Goal: Find specific page/section: Find specific page/section

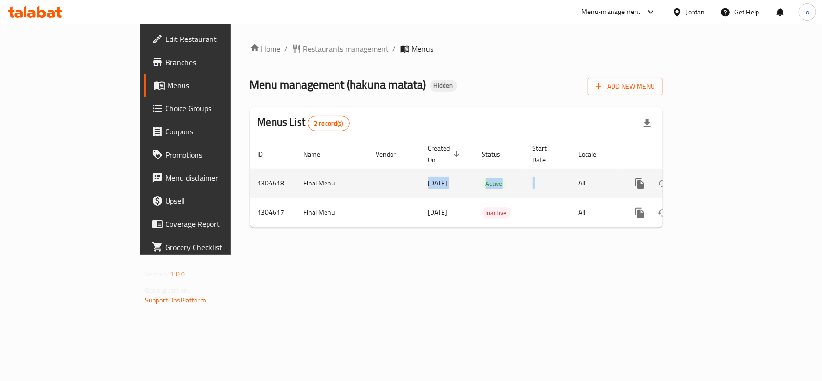
drag, startPoint x: 300, startPoint y: 176, endPoint x: 575, endPoint y: 167, distance: 275.5
click at [575, 168] on tr "1304618 Final Menu [DATE] Active - All" at bounding box center [489, 182] width 478 height 29
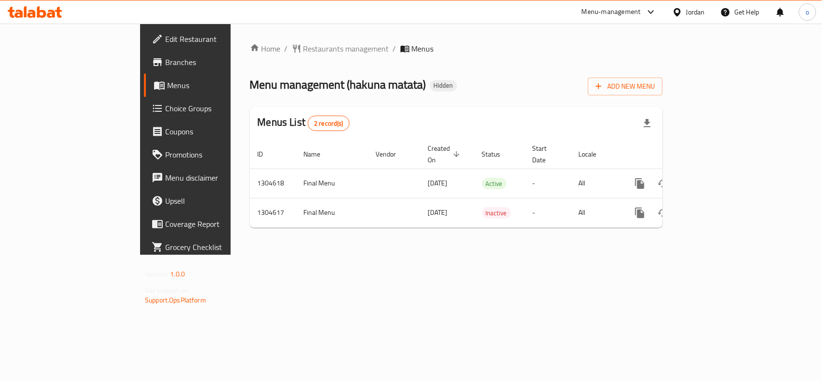
click at [470, 243] on div "Home / Restaurants management / Menus Menu management ( hakuna matata ) Hidden …" at bounding box center [456, 139] width 451 height 231
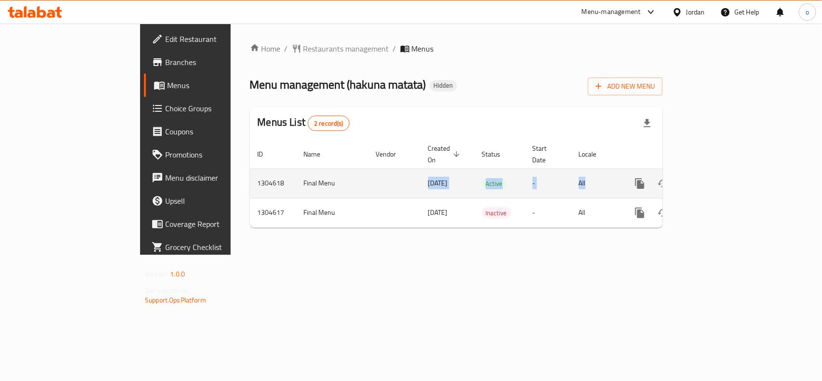
drag, startPoint x: 318, startPoint y: 178, endPoint x: 648, endPoint y: 165, distance: 330.5
click at [648, 168] on tr "1304618 Final Menu [DATE] Active - All" at bounding box center [489, 182] width 478 height 29
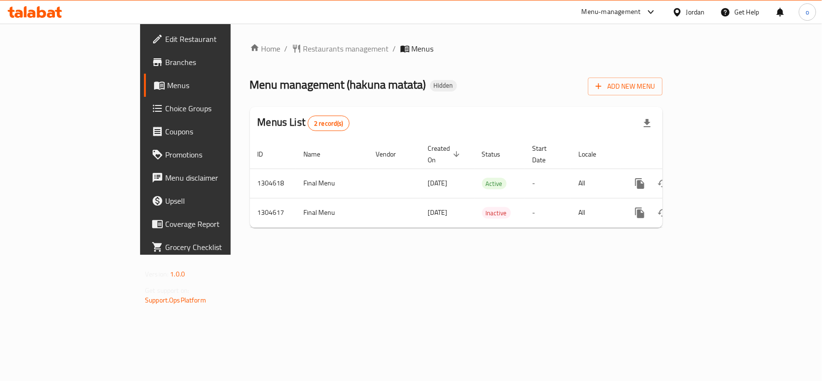
click at [325, 224] on div "Home / Restaurants management / Menus Menu management ( hakuna matata ) Hidden …" at bounding box center [456, 139] width 413 height 193
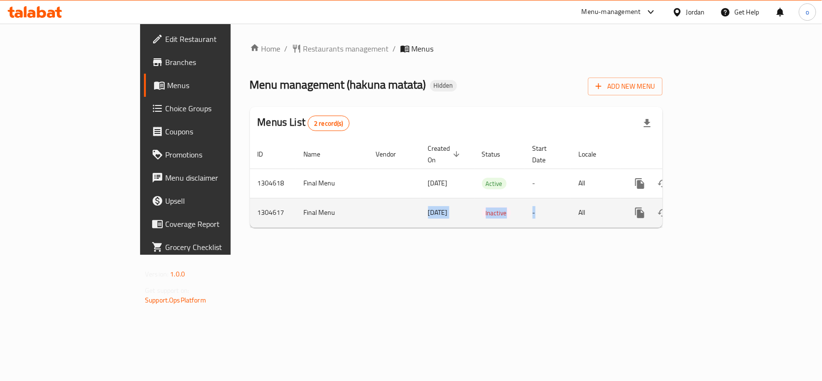
drag, startPoint x: 294, startPoint y: 195, endPoint x: 535, endPoint y: 205, distance: 241.4
click at [535, 205] on tr "1304617 Final Menu [DATE] Inactive - All" at bounding box center [489, 212] width 478 height 29
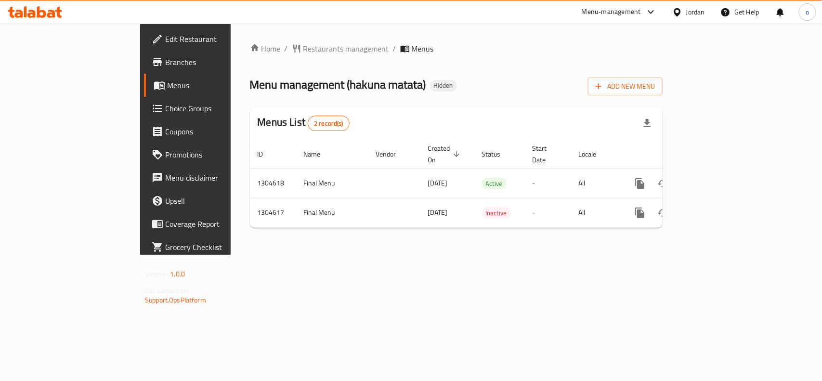
click at [379, 255] on div "Home / Restaurants management / Menus Menu management ( hakuna matata ) Hidden …" at bounding box center [456, 139] width 451 height 231
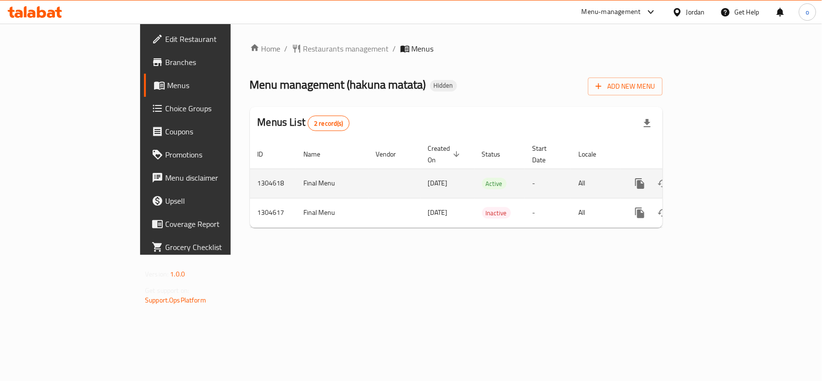
click at [713, 179] on icon "enhanced table" at bounding box center [709, 183] width 9 height 9
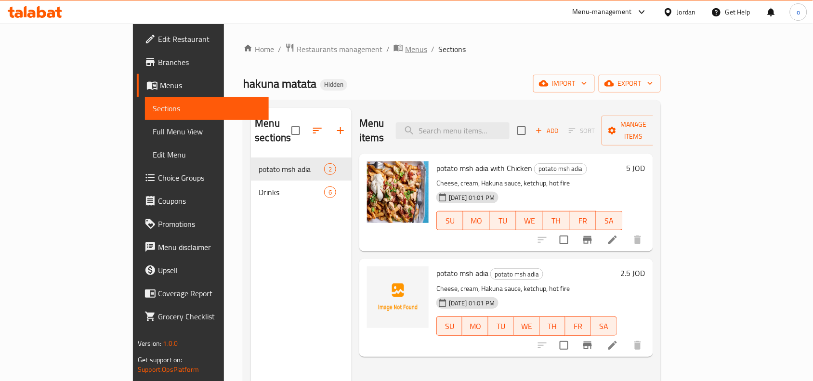
click at [405, 46] on span "Menus" at bounding box center [416, 49] width 22 height 12
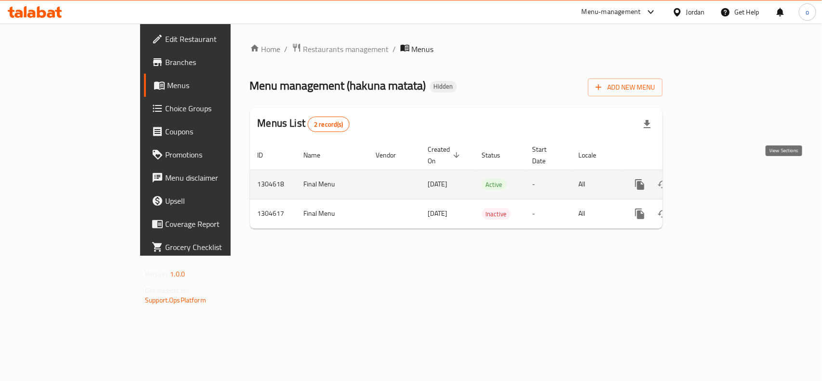
click at [715, 179] on icon "enhanced table" at bounding box center [709, 185] width 12 height 12
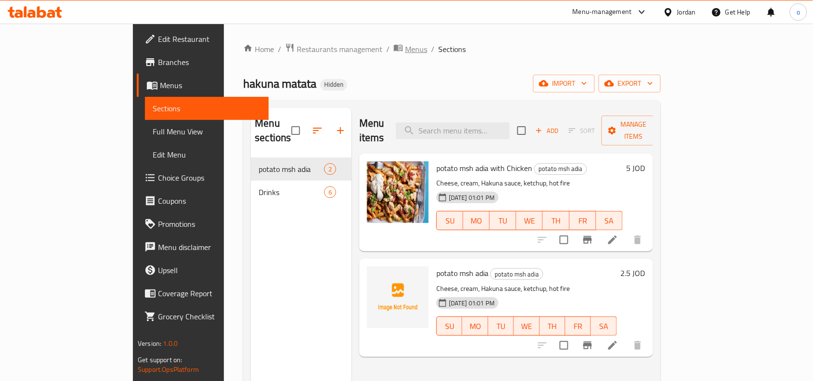
click at [405, 46] on span "Menus" at bounding box center [416, 49] width 22 height 12
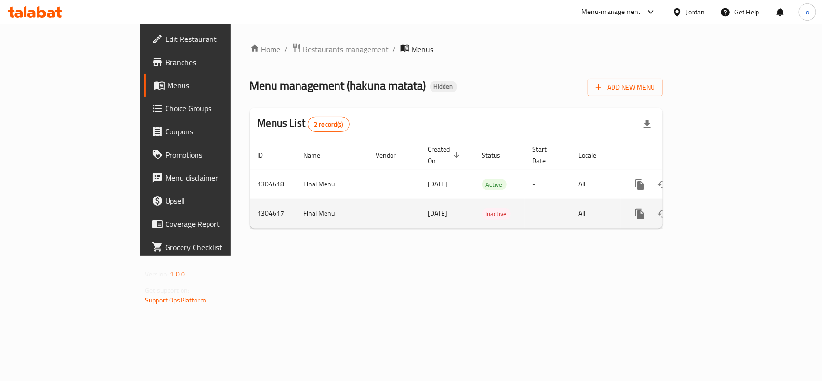
click at [715, 208] on icon "enhanced table" at bounding box center [709, 214] width 12 height 12
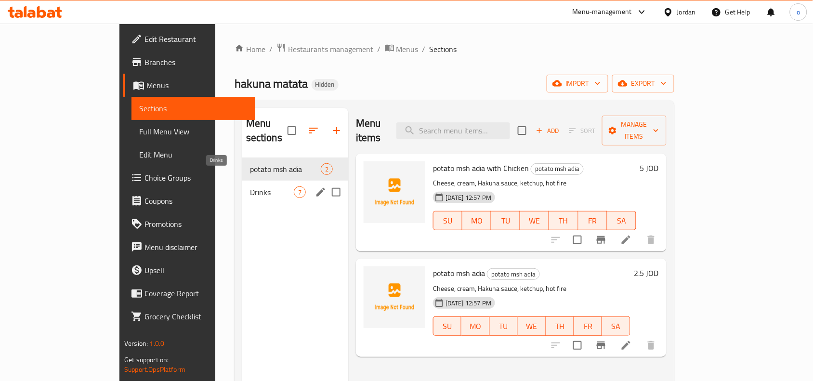
click at [250, 186] on span "Drinks" at bounding box center [272, 192] width 44 height 12
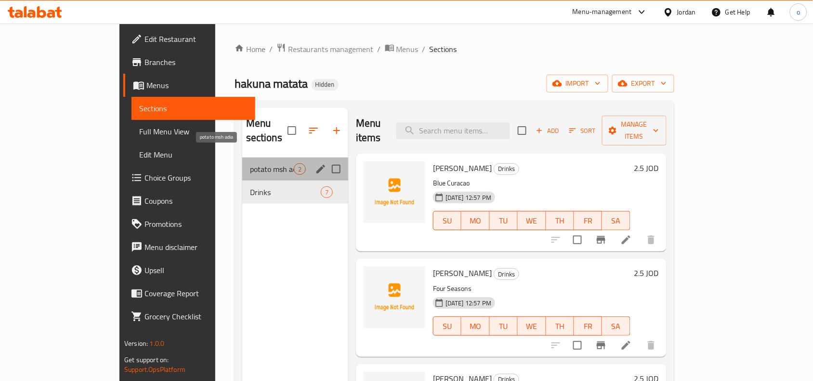
click at [250, 163] on span "potato msh adia" at bounding box center [272, 169] width 44 height 12
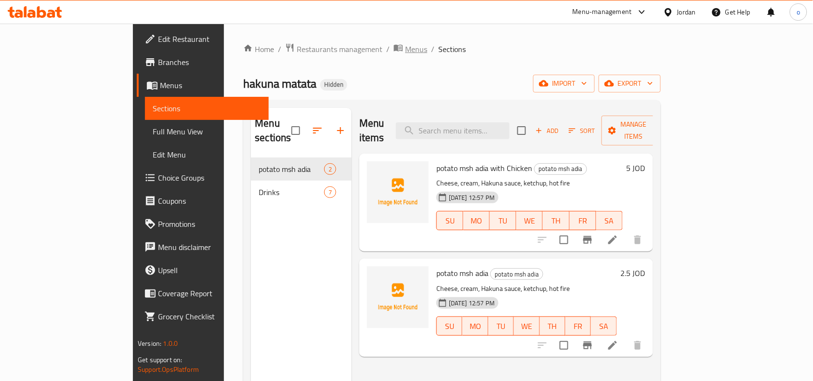
click at [405, 52] on span "Menus" at bounding box center [416, 49] width 22 height 12
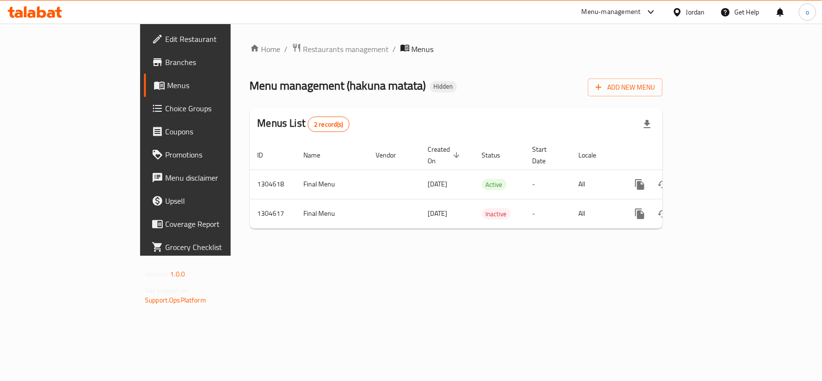
click at [165, 59] on span "Branches" at bounding box center [217, 62] width 104 height 12
